Goal: Find specific page/section: Find specific page/section

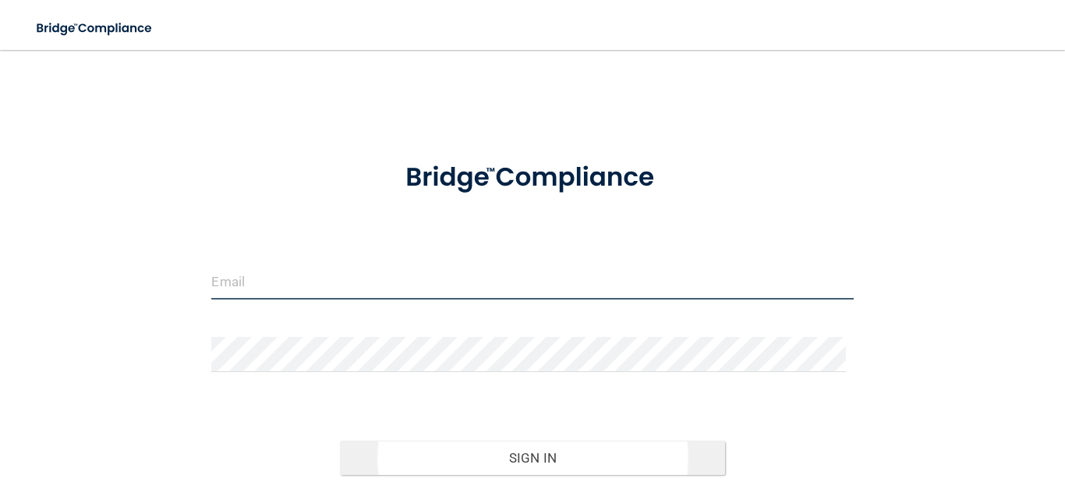
type input "jrm@jrmillerdental.com"
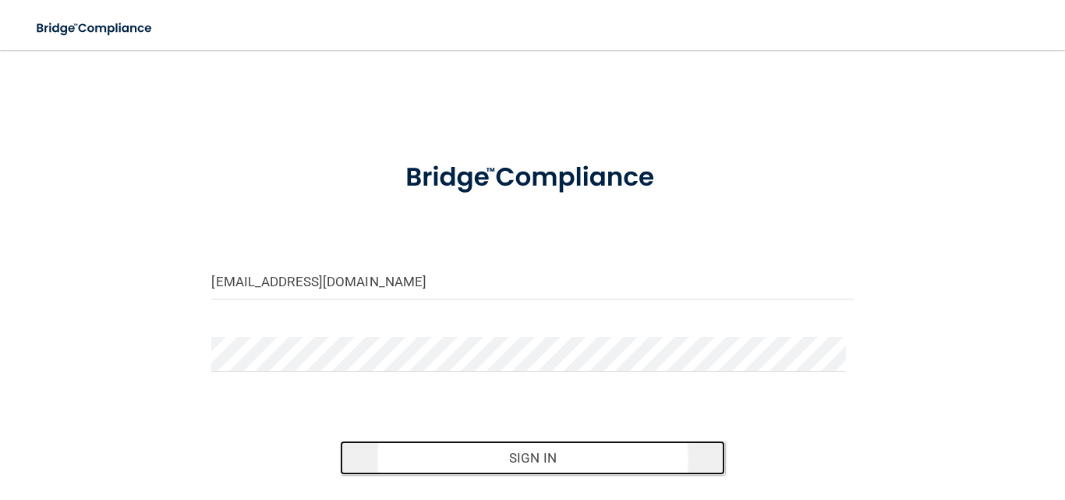
click at [541, 456] on button "Sign In" at bounding box center [532, 457] width 385 height 34
